Goal: Task Accomplishment & Management: Use online tool/utility

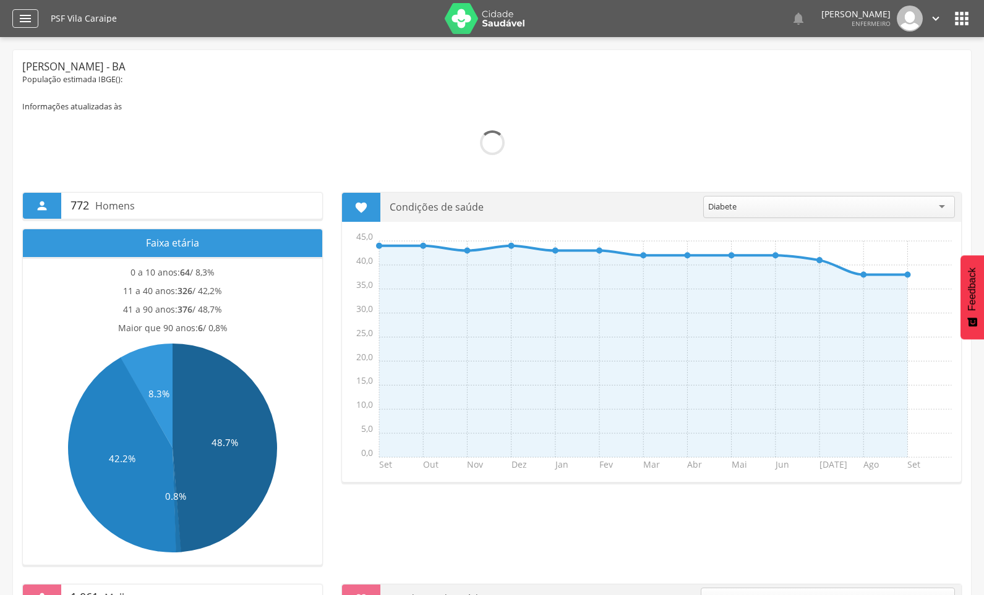
click at [28, 19] on icon "" at bounding box center [25, 18] width 15 height 15
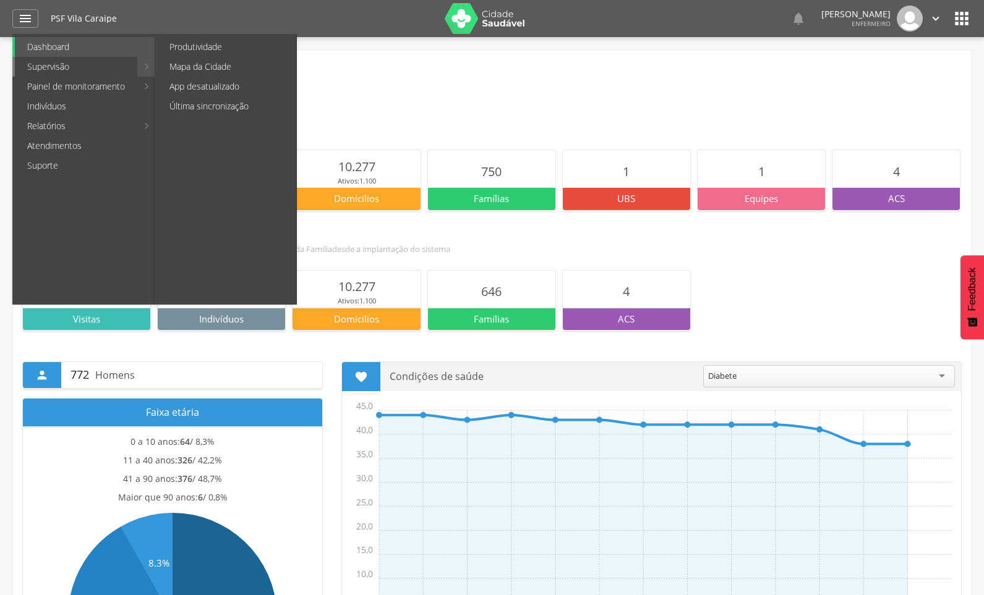
click at [59, 61] on link "Supervisão" at bounding box center [76, 67] width 122 height 20
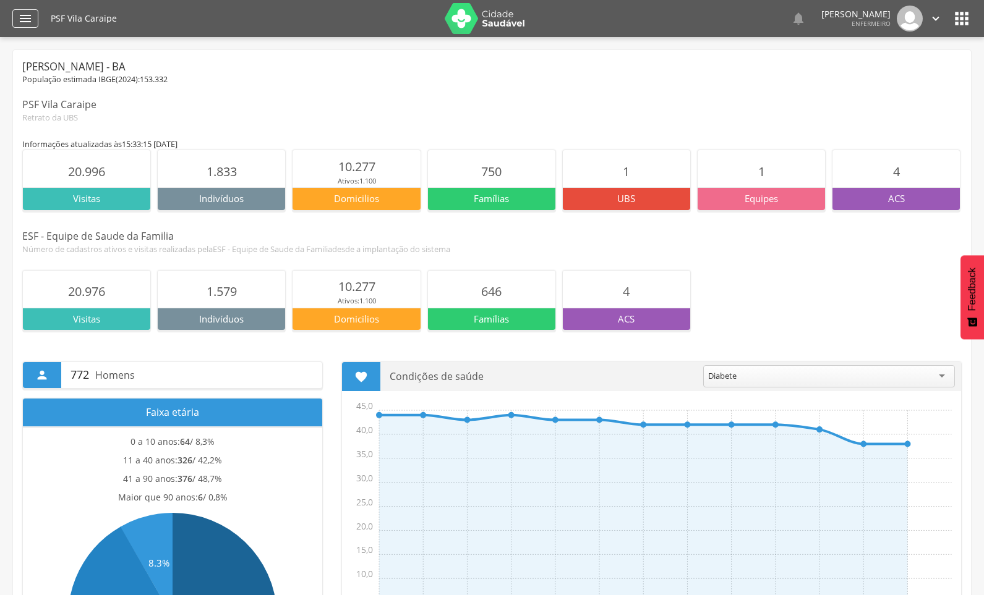
click at [30, 19] on icon "" at bounding box center [25, 18] width 15 height 15
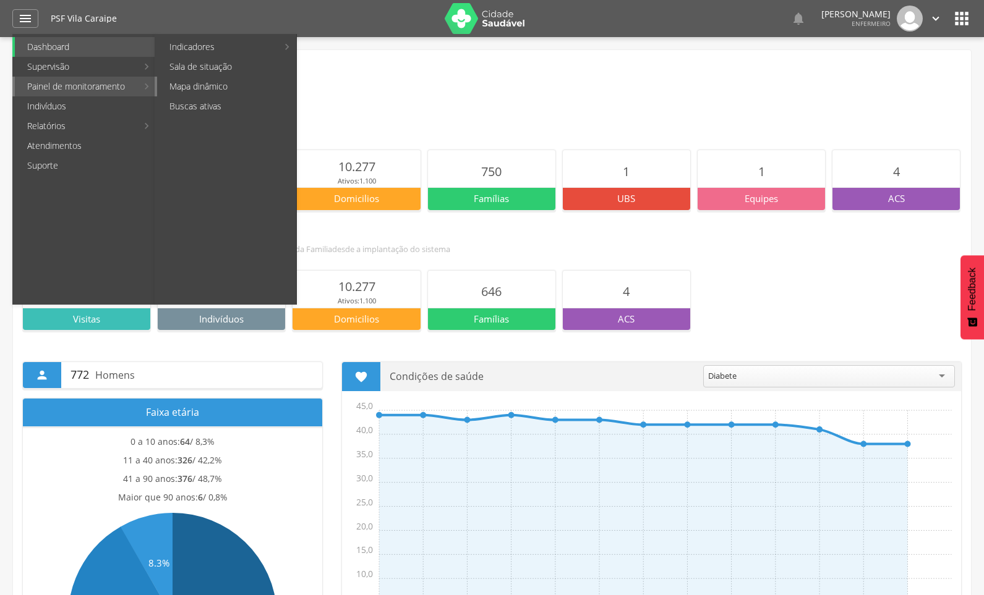
click at [203, 88] on link "Mapa dinâmico" at bounding box center [226, 87] width 139 height 20
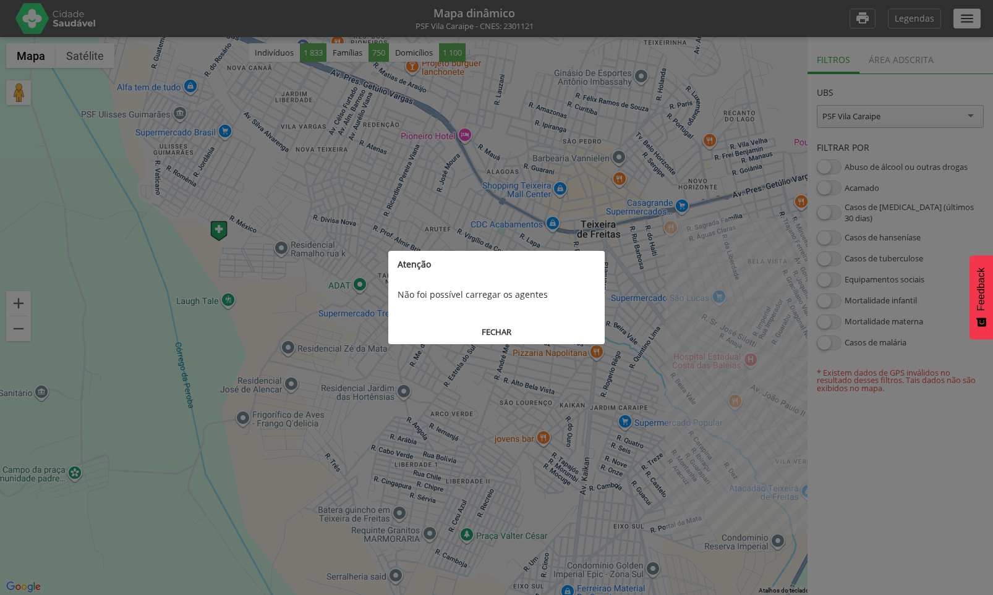
click at [490, 331] on button "FECHAR" at bounding box center [496, 332] width 216 height 23
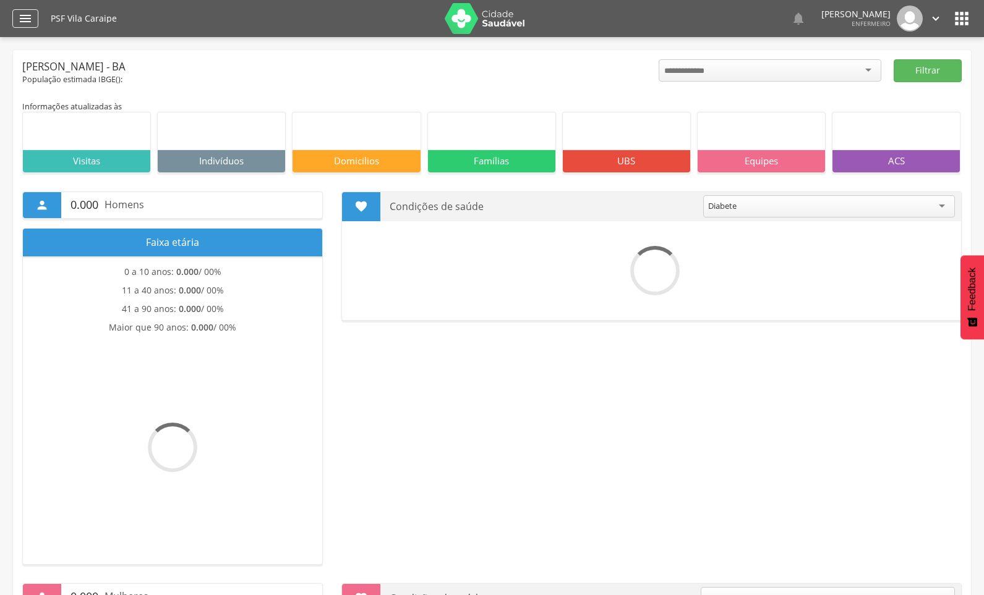
click at [24, 17] on icon "" at bounding box center [25, 18] width 15 height 15
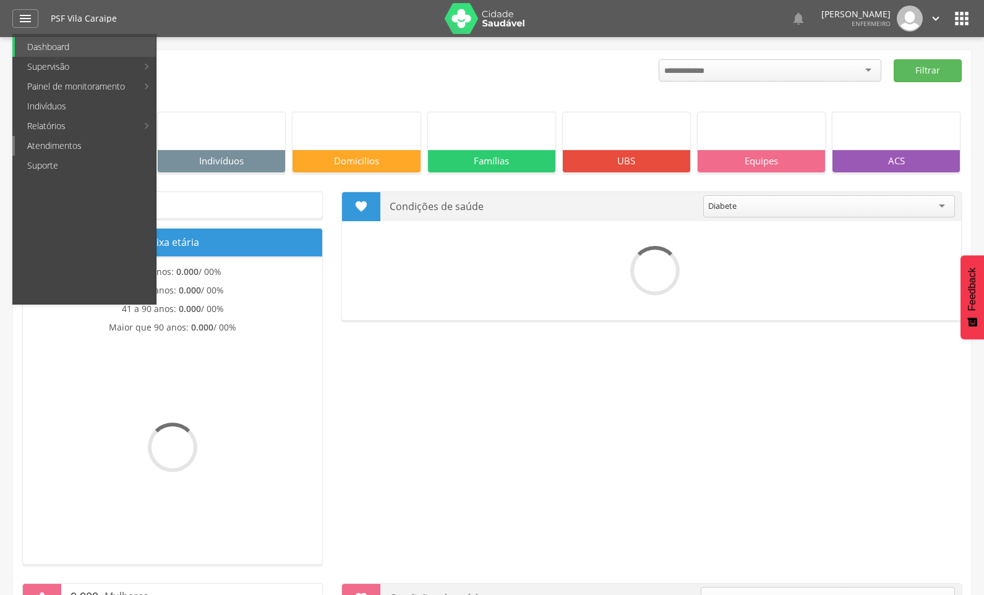
click at [61, 147] on link "Atendimentos" at bounding box center [85, 146] width 141 height 20
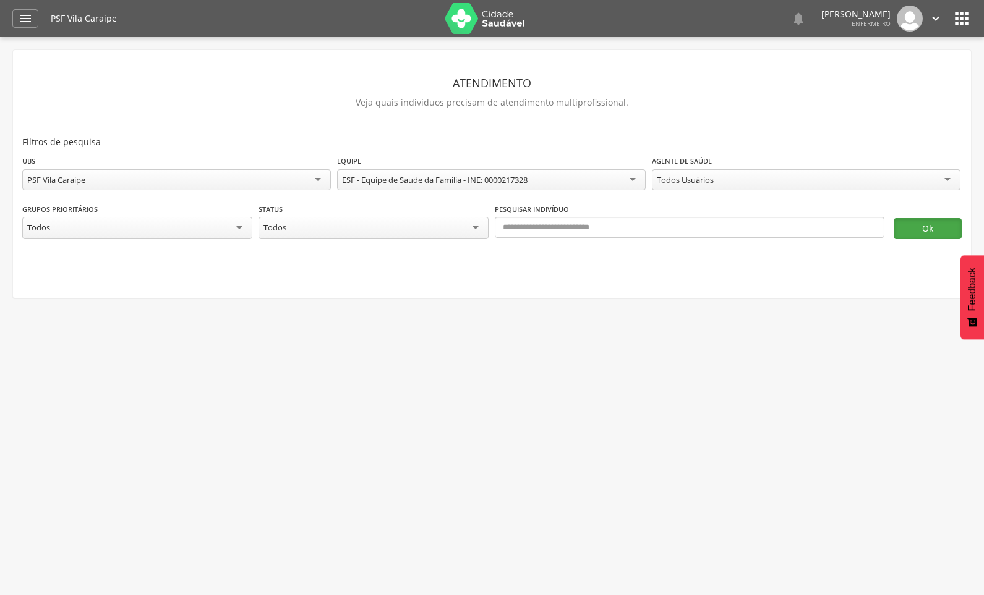
click at [927, 229] on button "Ok" at bounding box center [927, 228] width 68 height 21
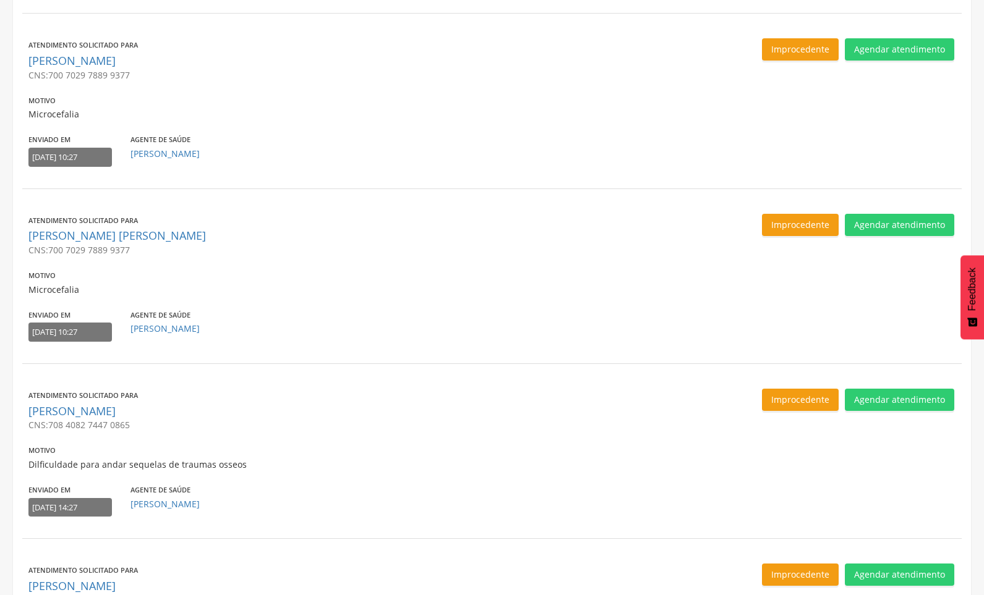
scroll to position [1474, 0]
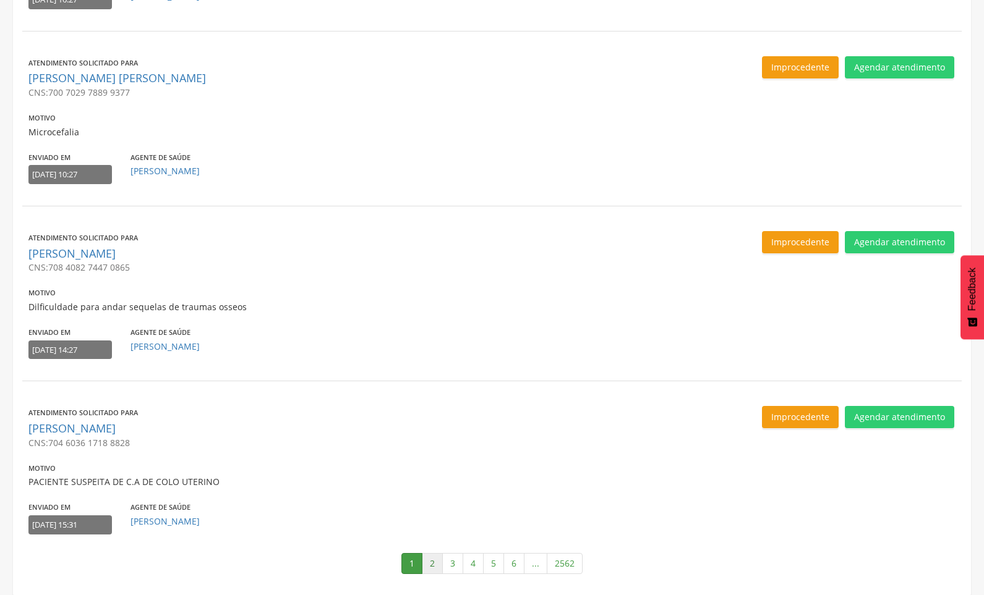
click at [435, 571] on link "2" at bounding box center [432, 563] width 21 height 21
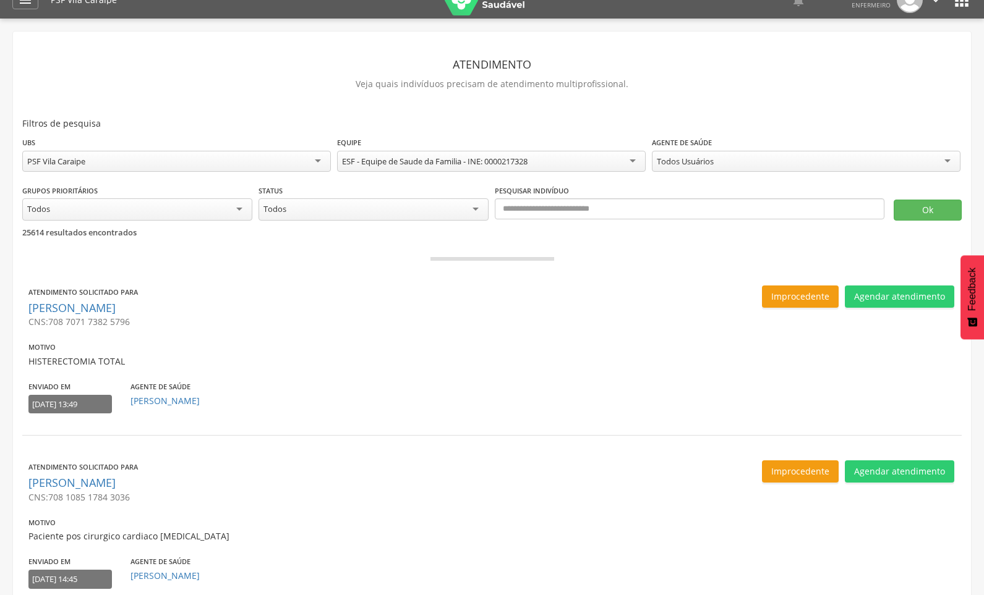
scroll to position [0, 0]
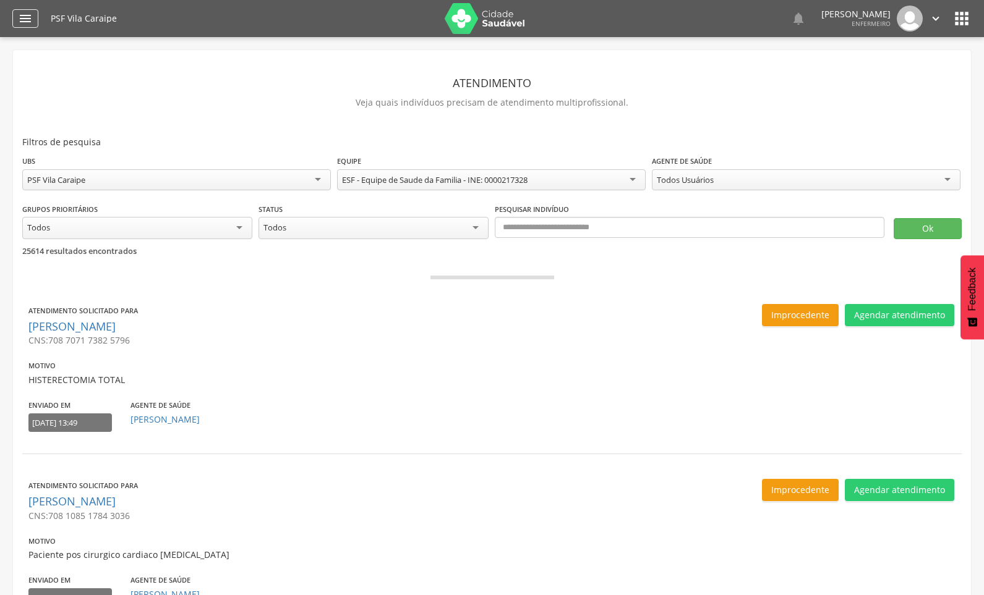
click at [20, 17] on icon "" at bounding box center [25, 18] width 15 height 15
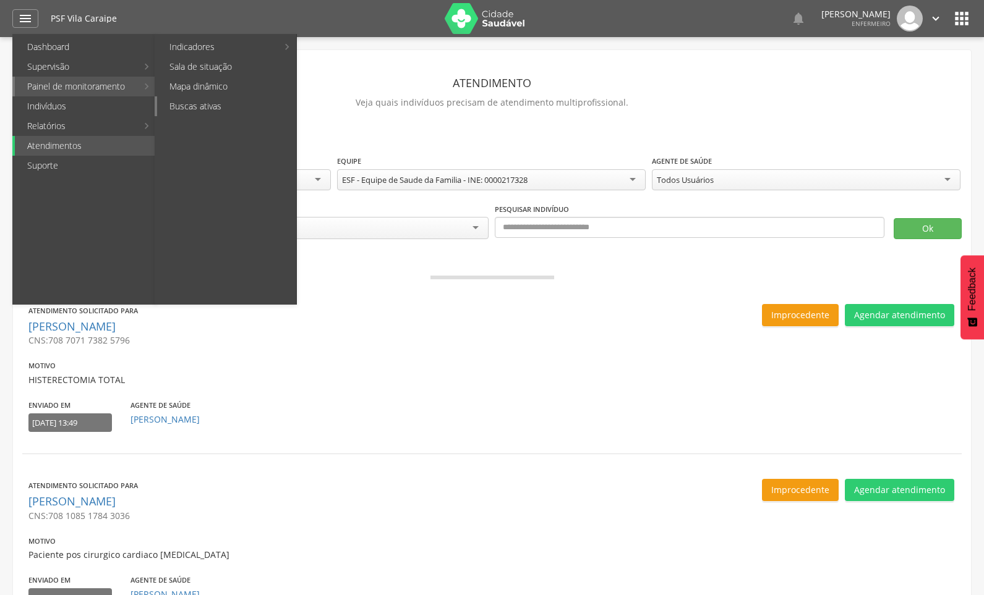
click at [203, 106] on link "Buscas ativas" at bounding box center [226, 106] width 139 height 20
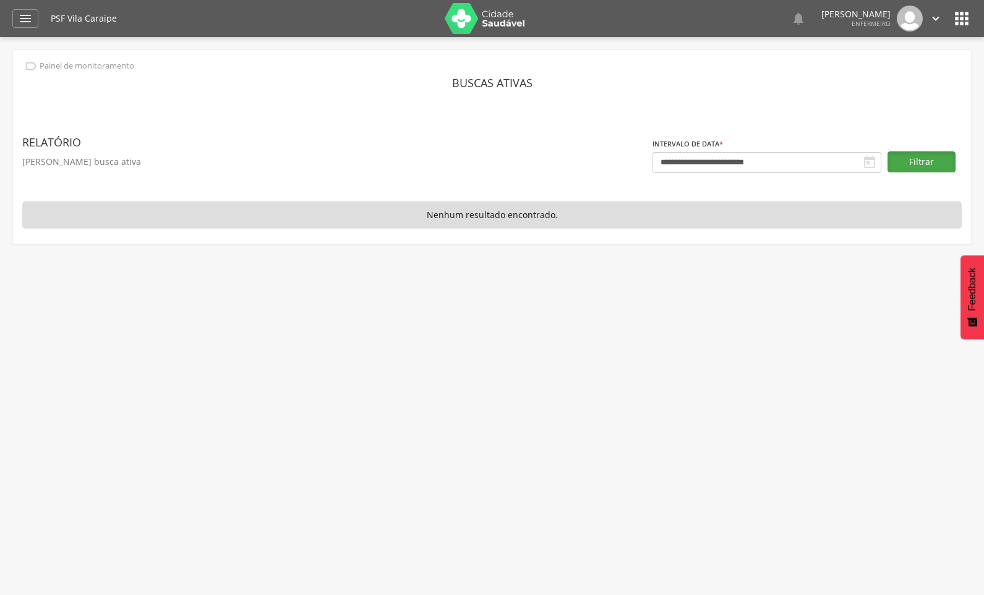
click at [918, 161] on button "Filtrar" at bounding box center [921, 161] width 68 height 21
click at [26, 20] on icon "" at bounding box center [25, 18] width 15 height 15
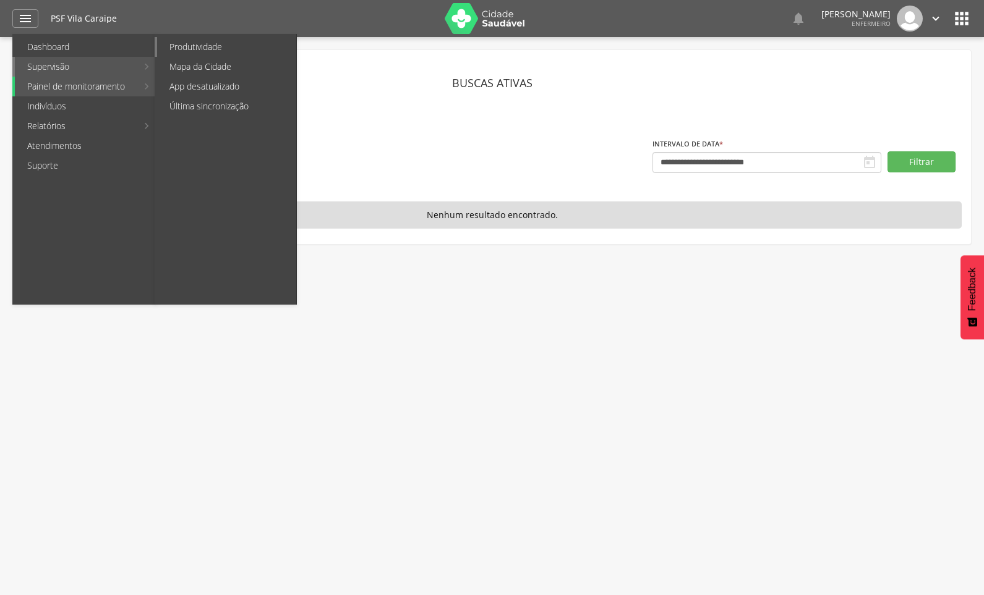
click at [234, 49] on link "Produtividade" at bounding box center [226, 47] width 139 height 20
type input "**********"
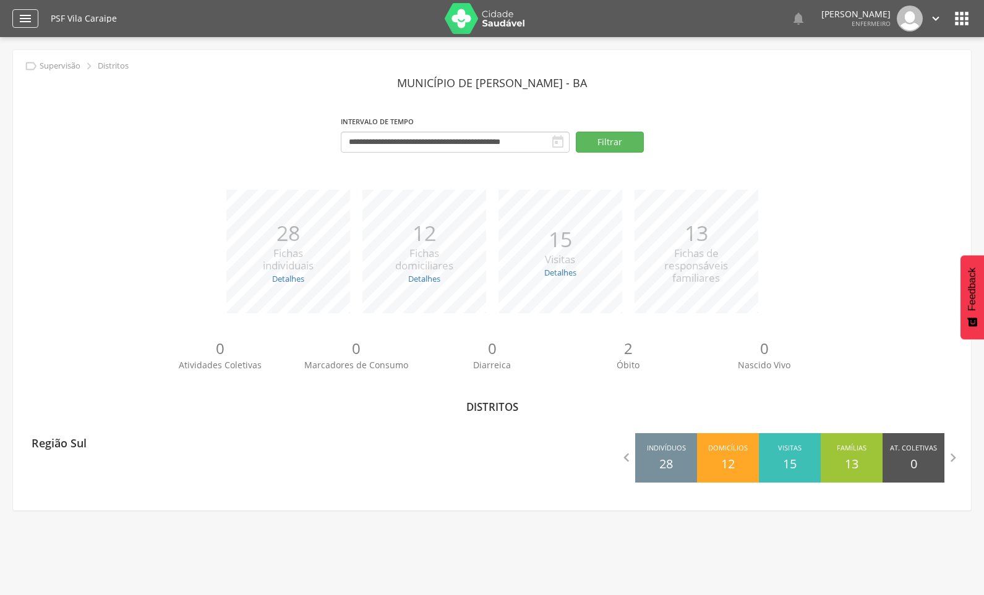
click at [20, 17] on icon "" at bounding box center [25, 18] width 15 height 15
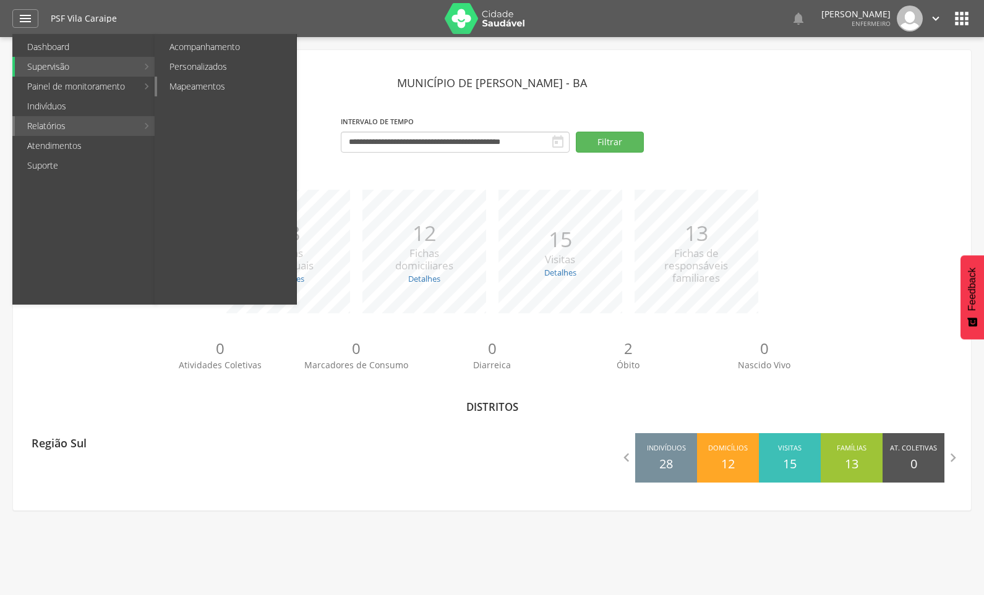
click at [177, 80] on link "Mapeamentos" at bounding box center [226, 87] width 139 height 20
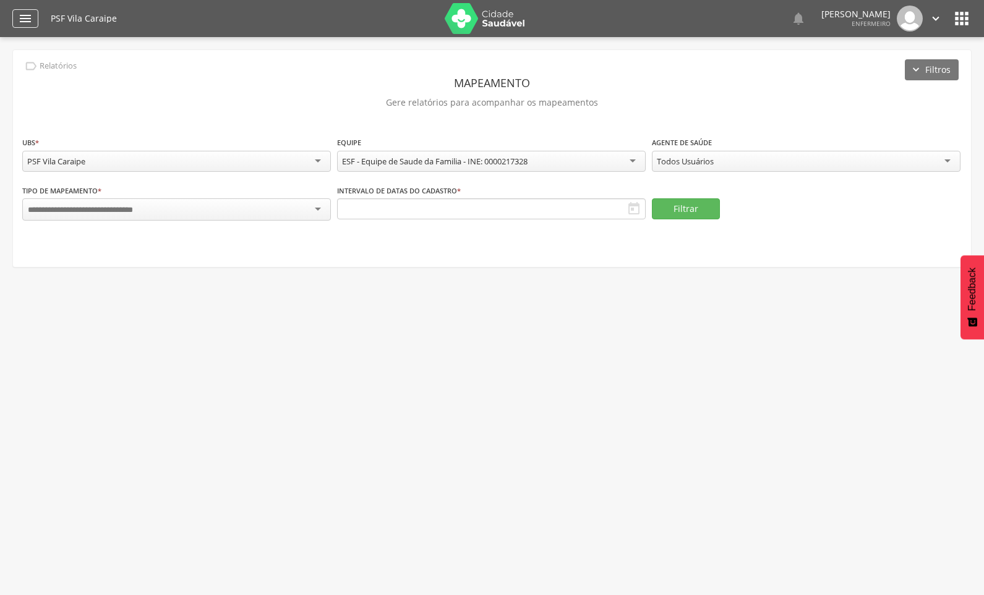
click at [21, 21] on icon "" at bounding box center [25, 18] width 15 height 15
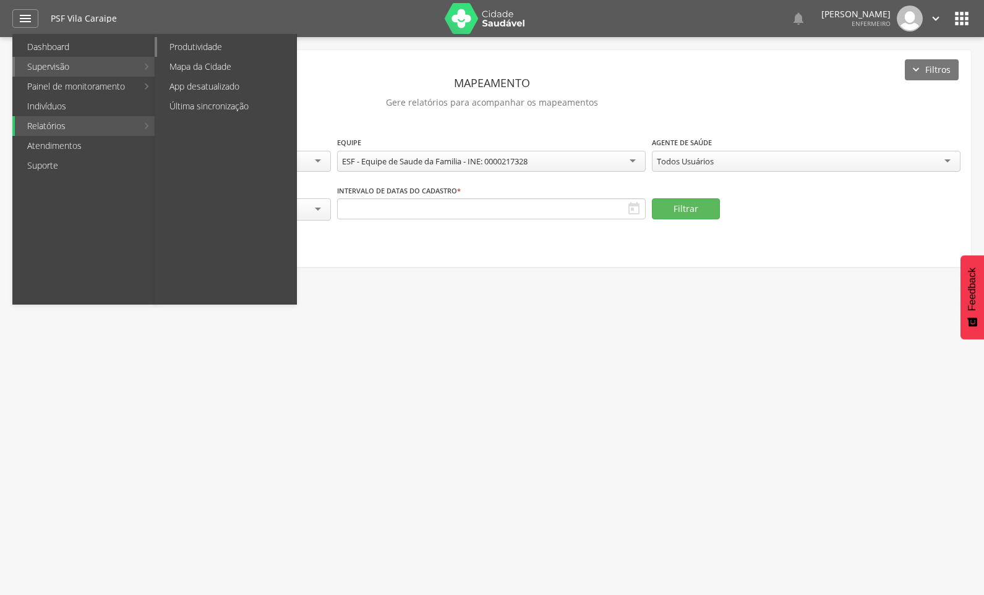
click at [187, 47] on link "Produtividade" at bounding box center [226, 47] width 139 height 20
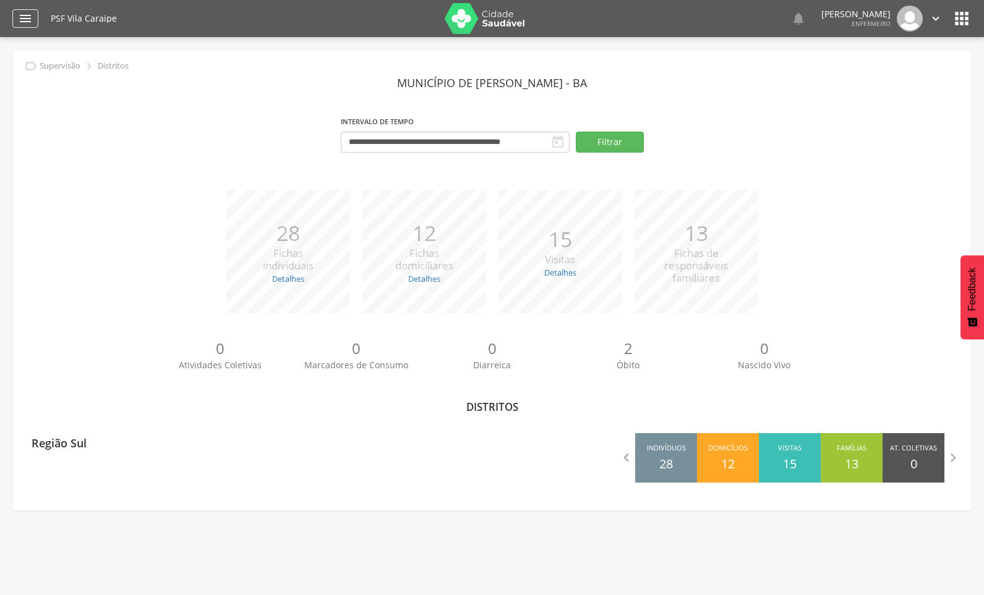
click at [22, 12] on icon "" at bounding box center [25, 18] width 15 height 15
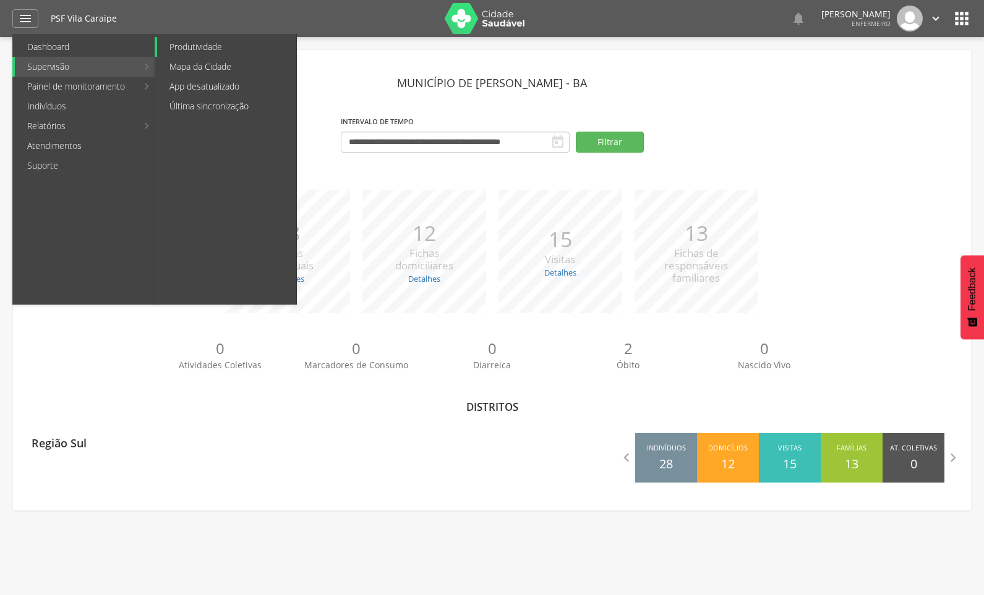
click at [189, 49] on link "Produtividade" at bounding box center [226, 47] width 139 height 20
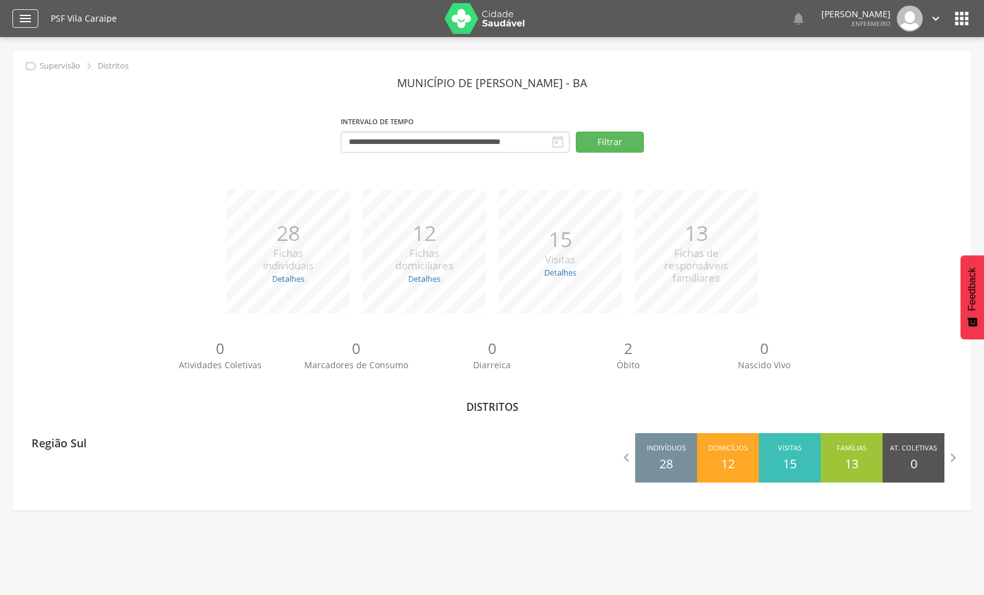
click at [20, 15] on icon "" at bounding box center [25, 18] width 15 height 15
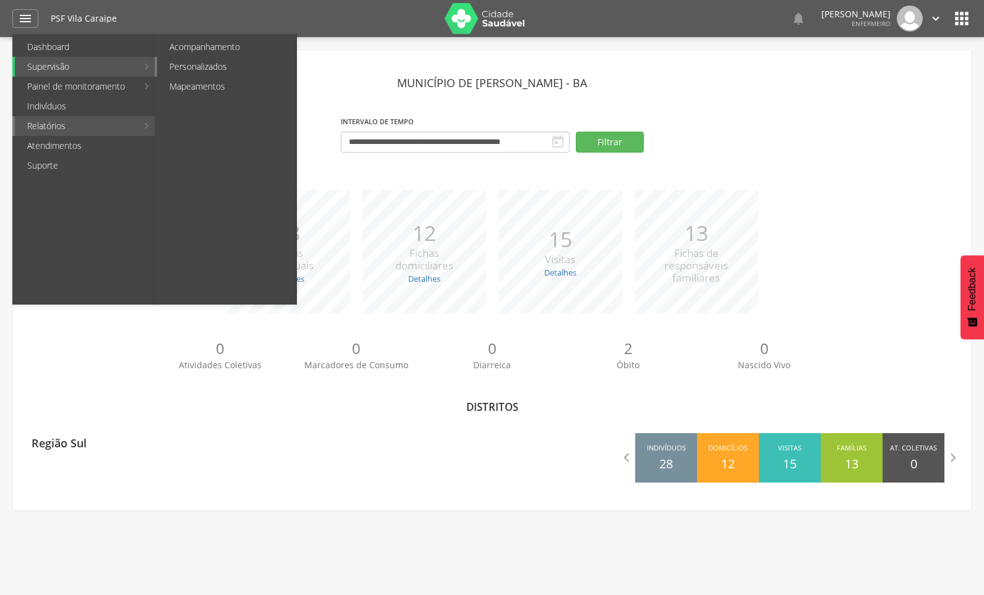
click at [222, 65] on link "Personalizados" at bounding box center [226, 67] width 139 height 20
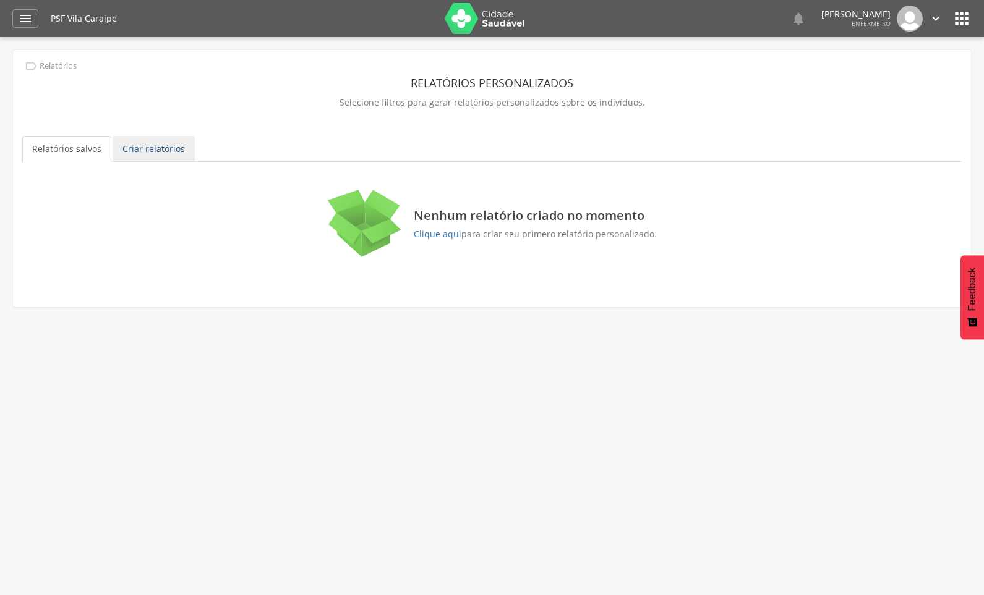
click at [187, 148] on link "Criar relatórios" at bounding box center [154, 149] width 82 height 26
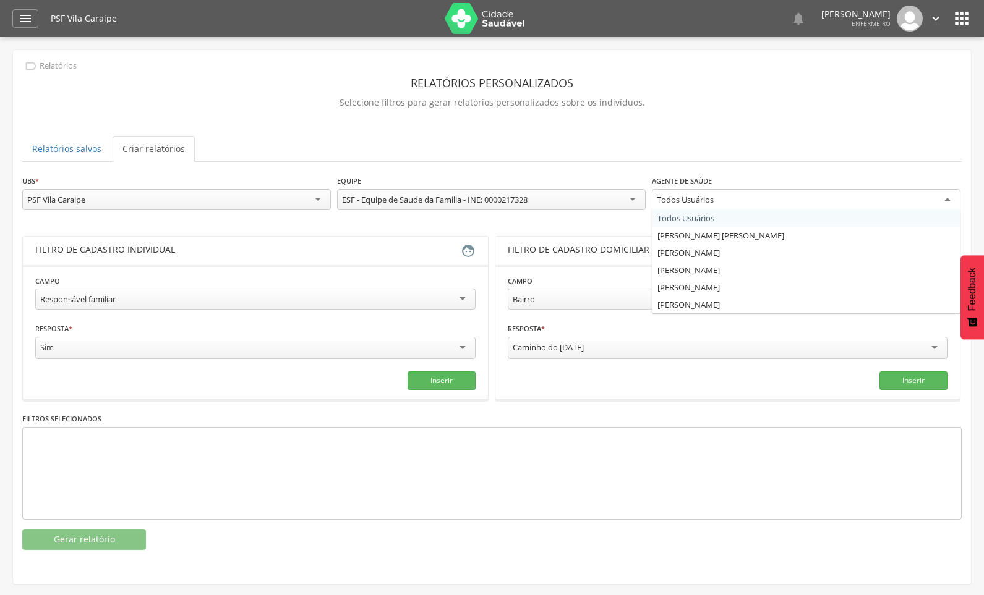
click at [950, 202] on div "Todos Usuários" at bounding box center [806, 200] width 308 height 22
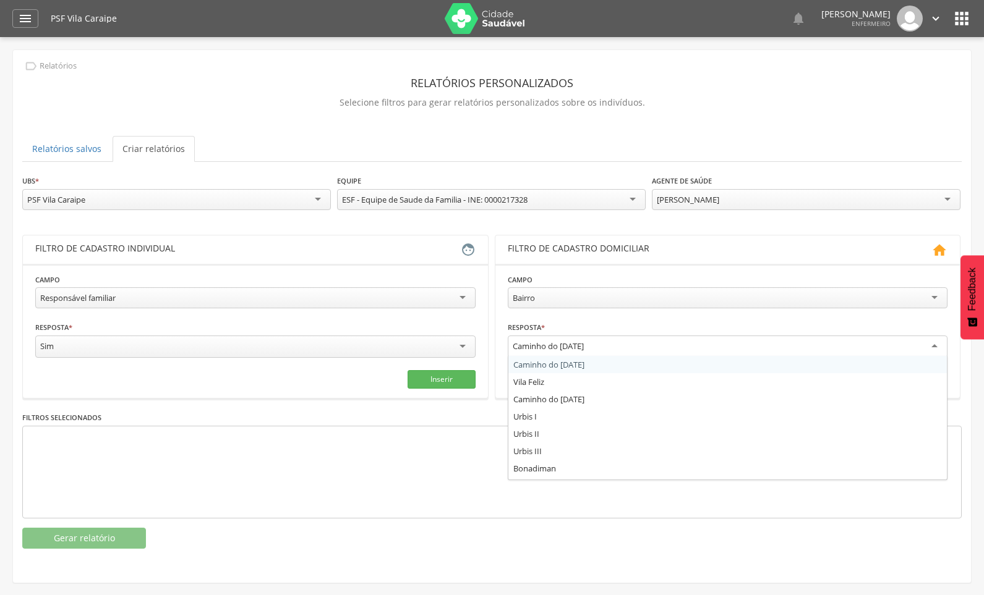
click at [935, 344] on div "Caminho do [DATE]" at bounding box center [728, 347] width 440 height 22
click at [469, 299] on div "Responsável familiar" at bounding box center [255, 297] width 440 height 21
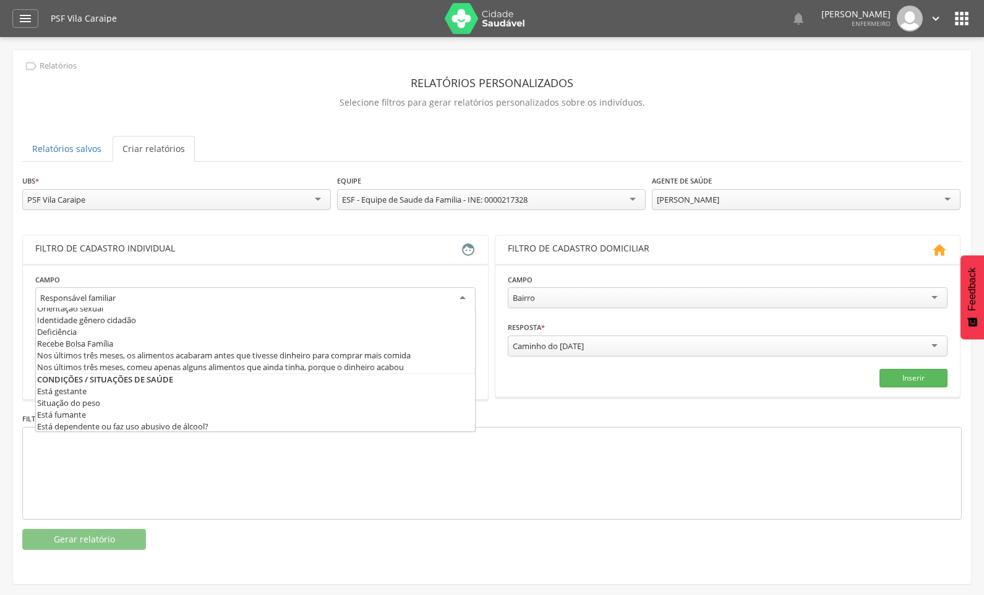
scroll to position [309, 0]
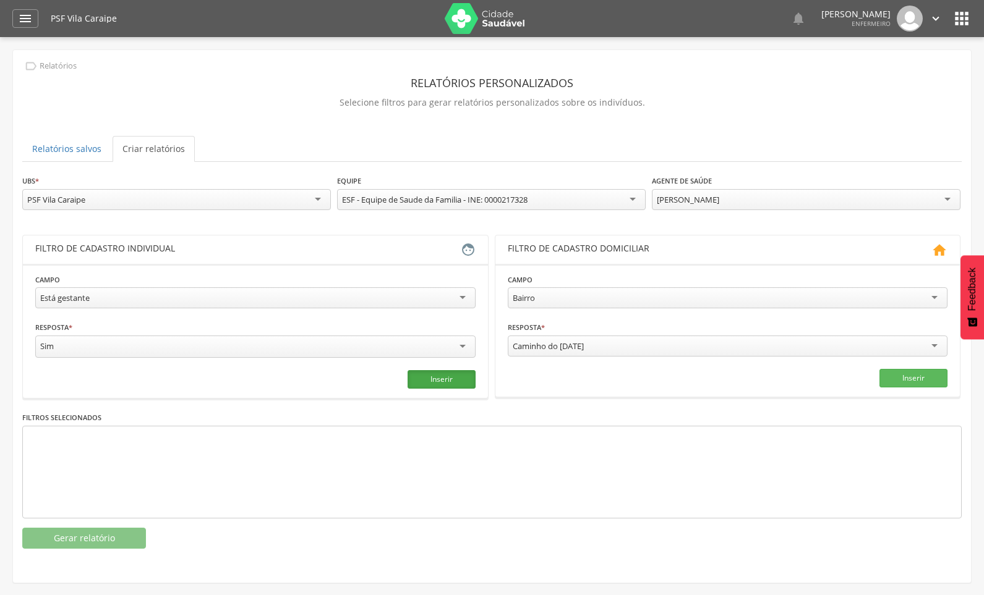
click at [460, 379] on button "Inserir" at bounding box center [441, 379] width 68 height 19
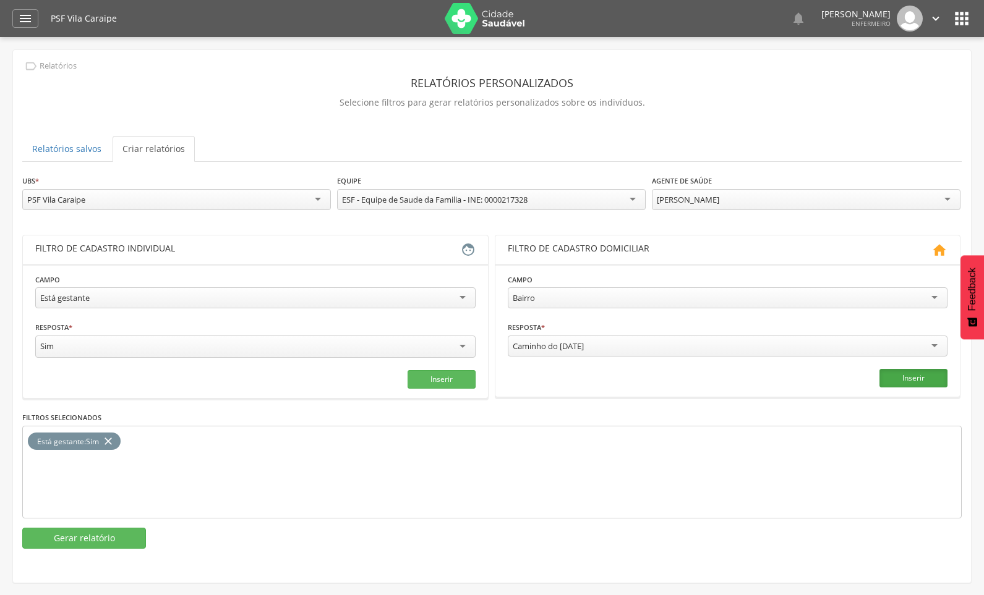
click at [899, 373] on button "Inserir" at bounding box center [913, 378] width 68 height 19
click at [237, 435] on icon "close" at bounding box center [233, 442] width 12 height 18
click at [938, 344] on div "Caminho do [DATE]" at bounding box center [728, 346] width 440 height 21
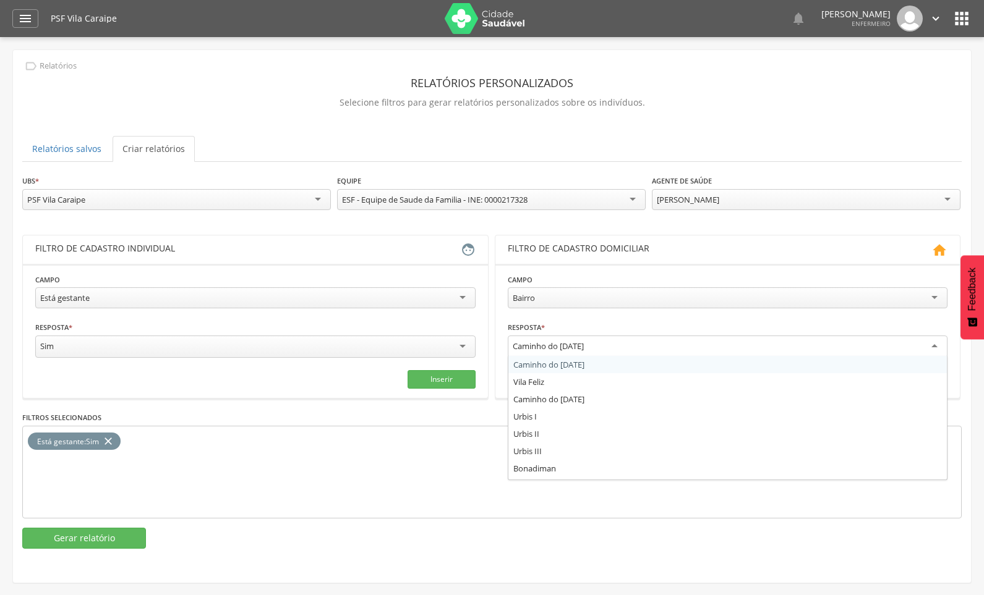
click at [530, 294] on div "Bairro" at bounding box center [523, 297] width 22 height 11
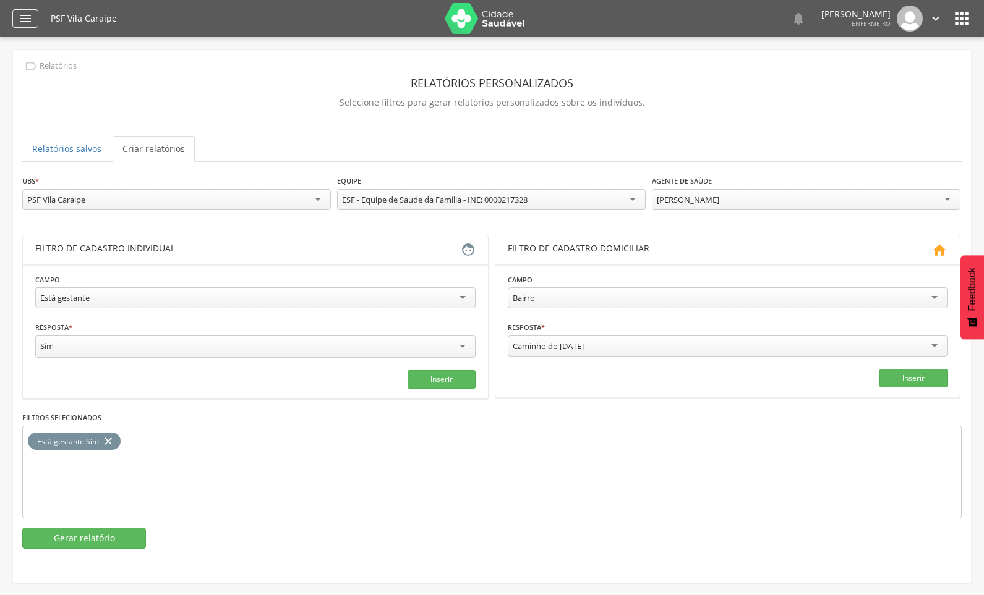
click at [19, 14] on icon "" at bounding box center [25, 18] width 15 height 15
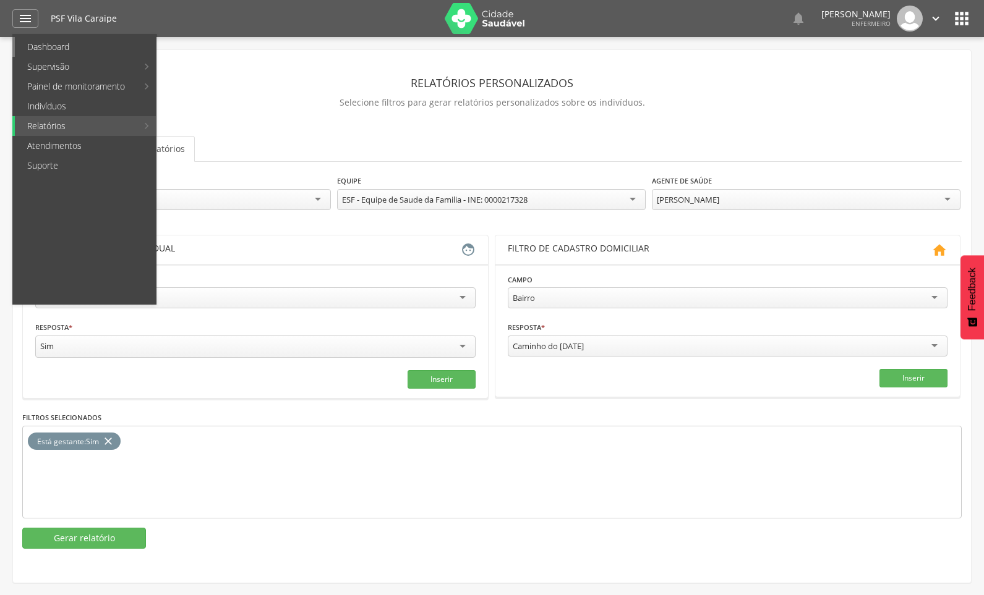
click at [84, 45] on link "Dashboard" at bounding box center [85, 47] width 141 height 20
